Goal: Information Seeking & Learning: Learn about a topic

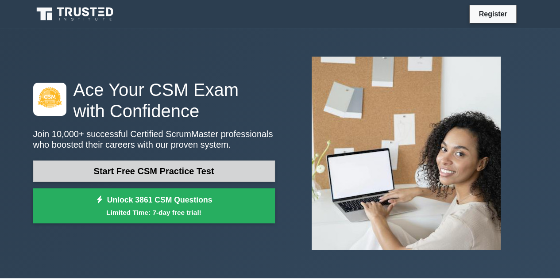
click at [181, 169] on link "Start Free CSM Practice Test" at bounding box center [154, 171] width 242 height 21
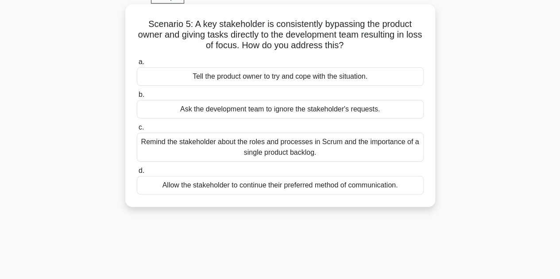
scroll to position [46, 0]
click at [209, 153] on div "Remind the stakeholder about the roles and processes in Scrum and the importanc…" at bounding box center [280, 146] width 287 height 29
click at [137, 130] on input "c. Remind the stakeholder about the roles and processes in Scrum and the import…" at bounding box center [137, 127] width 0 height 6
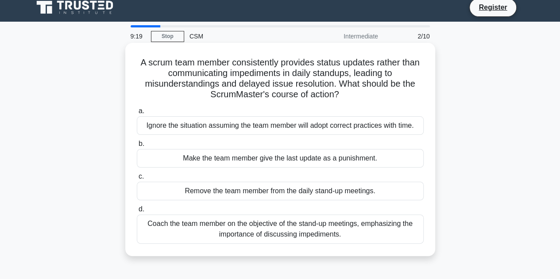
scroll to position [7, 0]
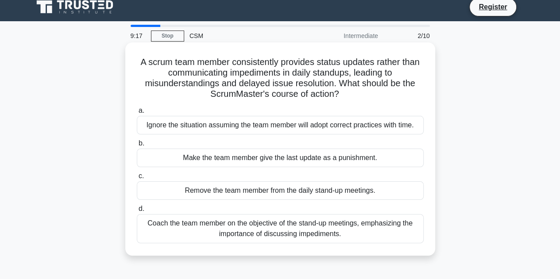
click at [198, 237] on div "Coach the team member on the objective of the stand-up meetings, emphasizing th…" at bounding box center [280, 228] width 287 height 29
click at [137, 212] on input "d. Coach the team member on the objective of the stand-up meetings, emphasizing…" at bounding box center [137, 209] width 0 height 6
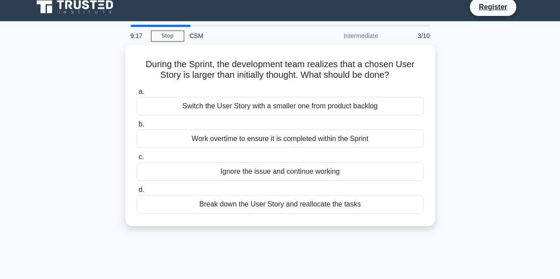
scroll to position [0, 0]
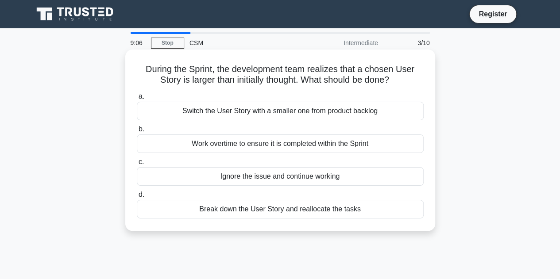
click at [245, 210] on div "Break down the User Story and reallocate the tasks" at bounding box center [280, 209] width 287 height 19
click at [137, 198] on input "d. Break down the User Story and reallocate the tasks" at bounding box center [137, 195] width 0 height 6
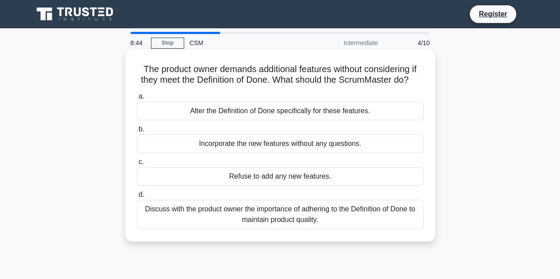
click at [249, 223] on div "Discuss with the product owner the importance of adhering to the Definition of …" at bounding box center [280, 214] width 287 height 29
click at [137, 198] on input "d. Discuss with the product owner the importance of adhering to the Definition …" at bounding box center [137, 195] width 0 height 6
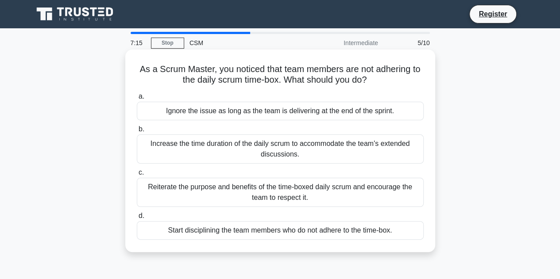
click at [173, 196] on div "Reiterate the purpose and benefits of the time-boxed daily scrum and encourage …" at bounding box center [280, 192] width 287 height 29
click at [137, 176] on input "c. Reiterate the purpose and benefits of the time-boxed daily scrum and encoura…" at bounding box center [137, 173] width 0 height 6
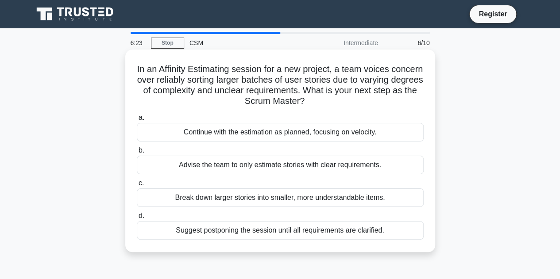
click at [188, 198] on div "Break down larger stories into smaller, more understandable items." at bounding box center [280, 197] width 287 height 19
click at [137, 186] on input "c. Break down larger stories into smaller, more understandable items." at bounding box center [137, 184] width 0 height 6
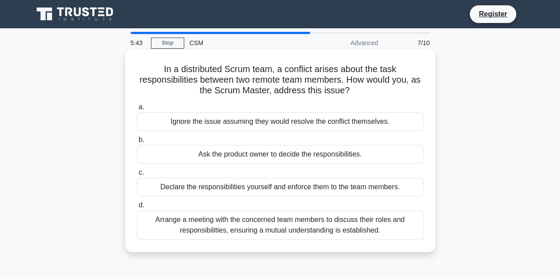
click at [301, 233] on div "Arrange a meeting with the concerned team members to discuss their roles and re…" at bounding box center [280, 225] width 287 height 29
click at [137, 208] on input "d. Arrange a meeting with the concerned team members to discuss their roles and…" at bounding box center [137, 206] width 0 height 6
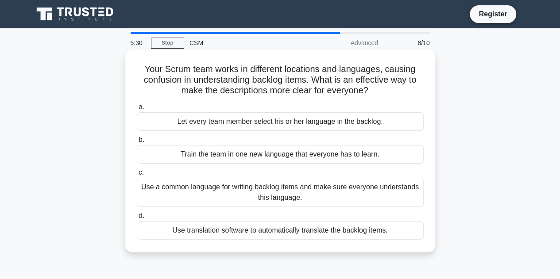
click at [309, 194] on div "Use a common language for writing backlog items and make sure everyone understa…" at bounding box center [280, 192] width 287 height 29
click at [137, 176] on input "c. Use a common language for writing backlog items and make sure everyone under…" at bounding box center [137, 173] width 0 height 6
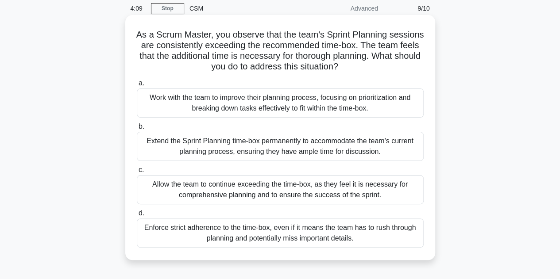
scroll to position [38, 0]
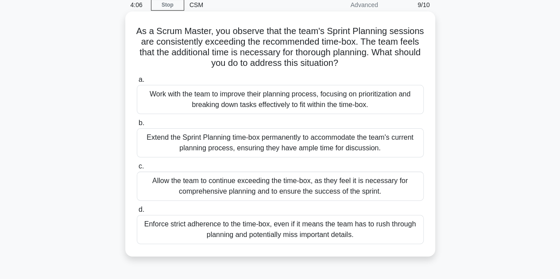
click at [241, 186] on div "Allow the team to continue exceeding the time-box, as they feel it is necessary…" at bounding box center [280, 186] width 287 height 29
click at [137, 169] on input "c. Allow the team to continue exceeding the time-box, as they feel it is necess…" at bounding box center [137, 167] width 0 height 6
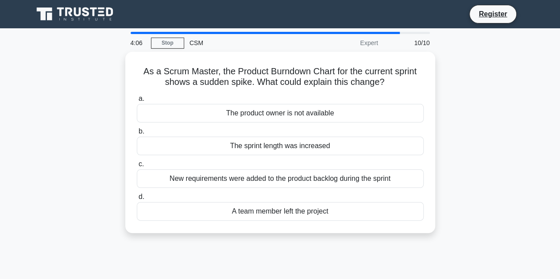
scroll to position [0, 0]
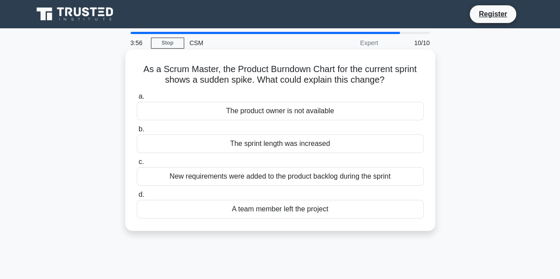
click at [220, 174] on div "New requirements were added to the product backlog during the sprint" at bounding box center [280, 176] width 287 height 19
click at [137, 165] on input "c. New requirements were added to the product backlog during the sprint" at bounding box center [137, 162] width 0 height 6
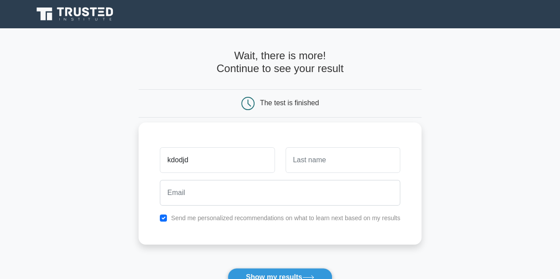
type input "kdodjd"
click at [315, 162] on input "text" at bounding box center [342, 160] width 115 height 26
type input "djehd"
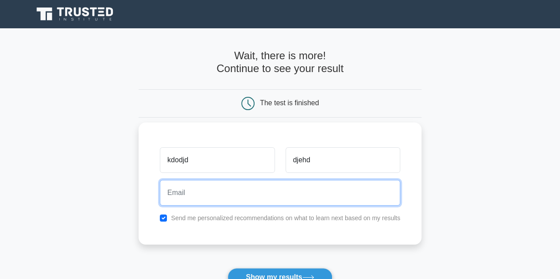
click at [296, 195] on input "email" at bounding box center [280, 193] width 240 height 26
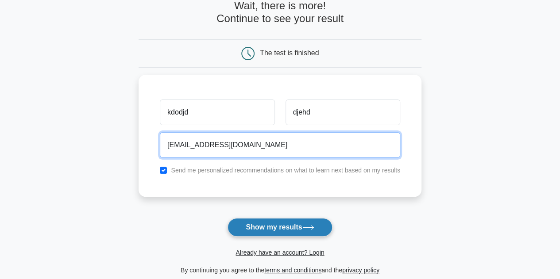
scroll to position [51, 0]
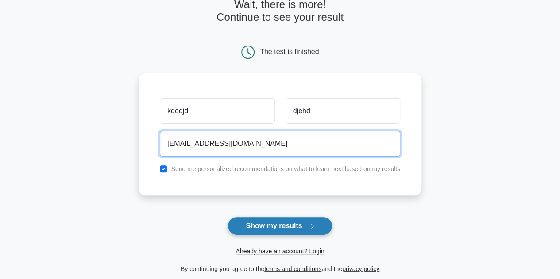
type input "akula.kumar1048@gmail.com"
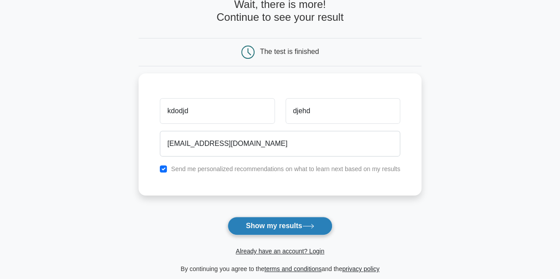
click at [258, 220] on button "Show my results" at bounding box center [279, 226] width 104 height 19
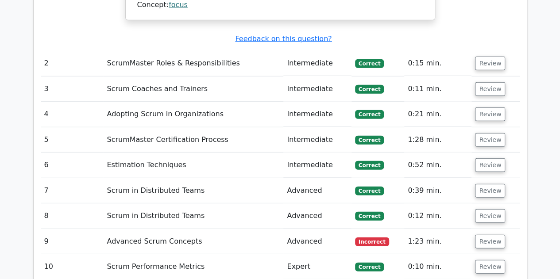
scroll to position [1157, 0]
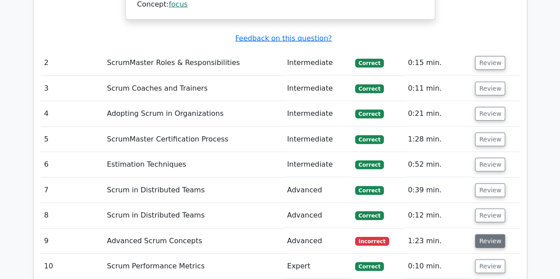
click at [494, 235] on button "Review" at bounding box center [490, 242] width 30 height 14
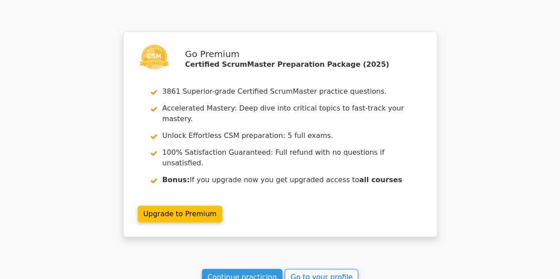
scroll to position [1914, 0]
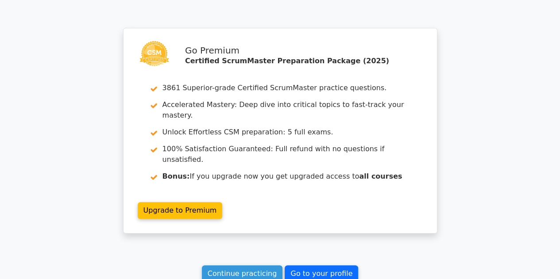
click at [343, 265] on link "Go to your profile" at bounding box center [321, 273] width 73 height 17
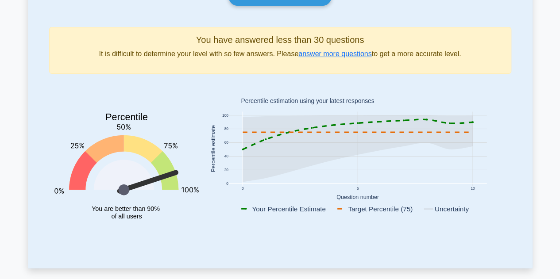
scroll to position [103, 0]
